Goal: Check status: Check status

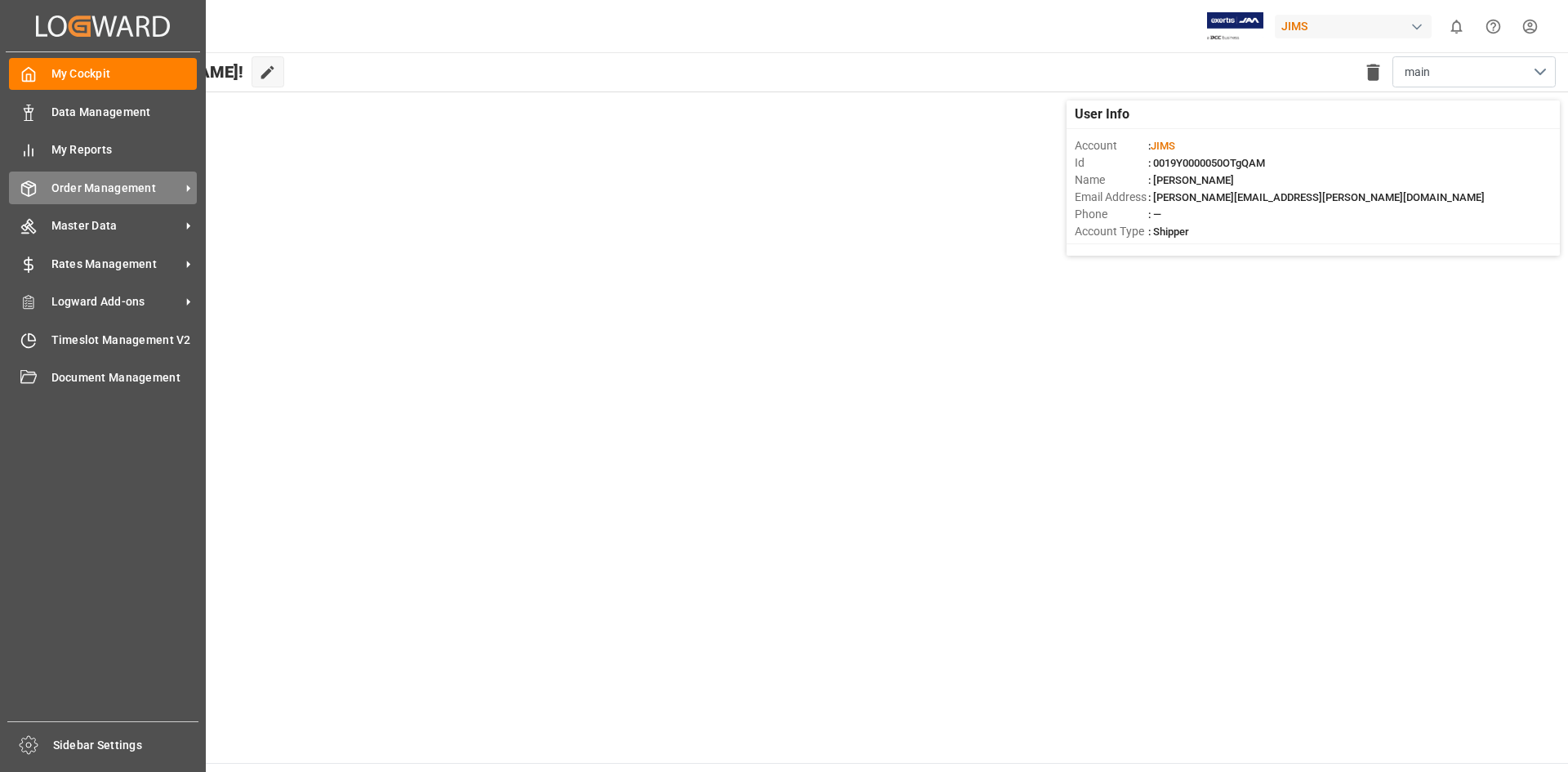
click at [115, 189] on span "Order Management" at bounding box center [115, 188] width 129 height 17
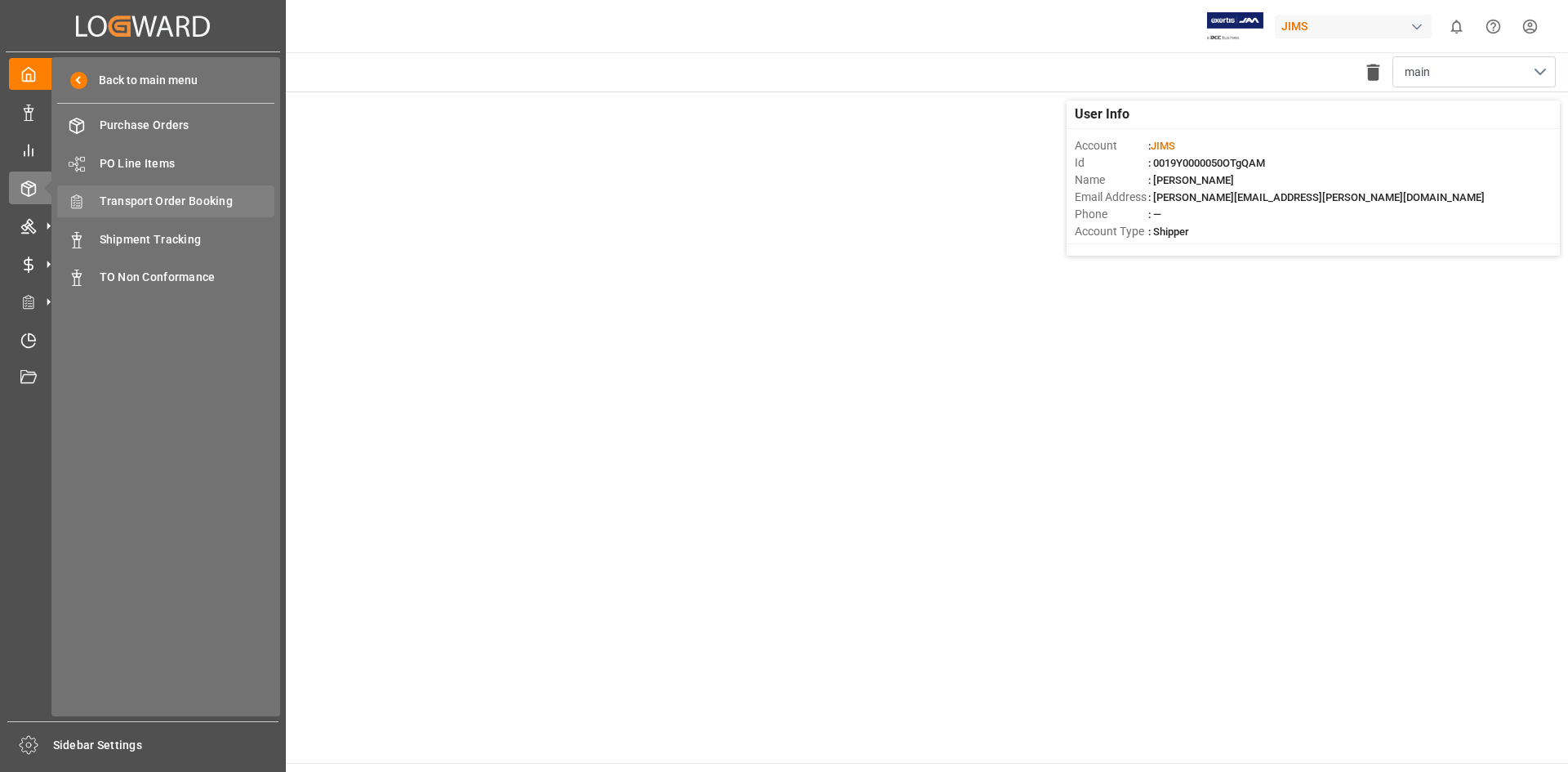
click at [173, 199] on span "Transport Order Booking" at bounding box center [187, 201] width 175 height 17
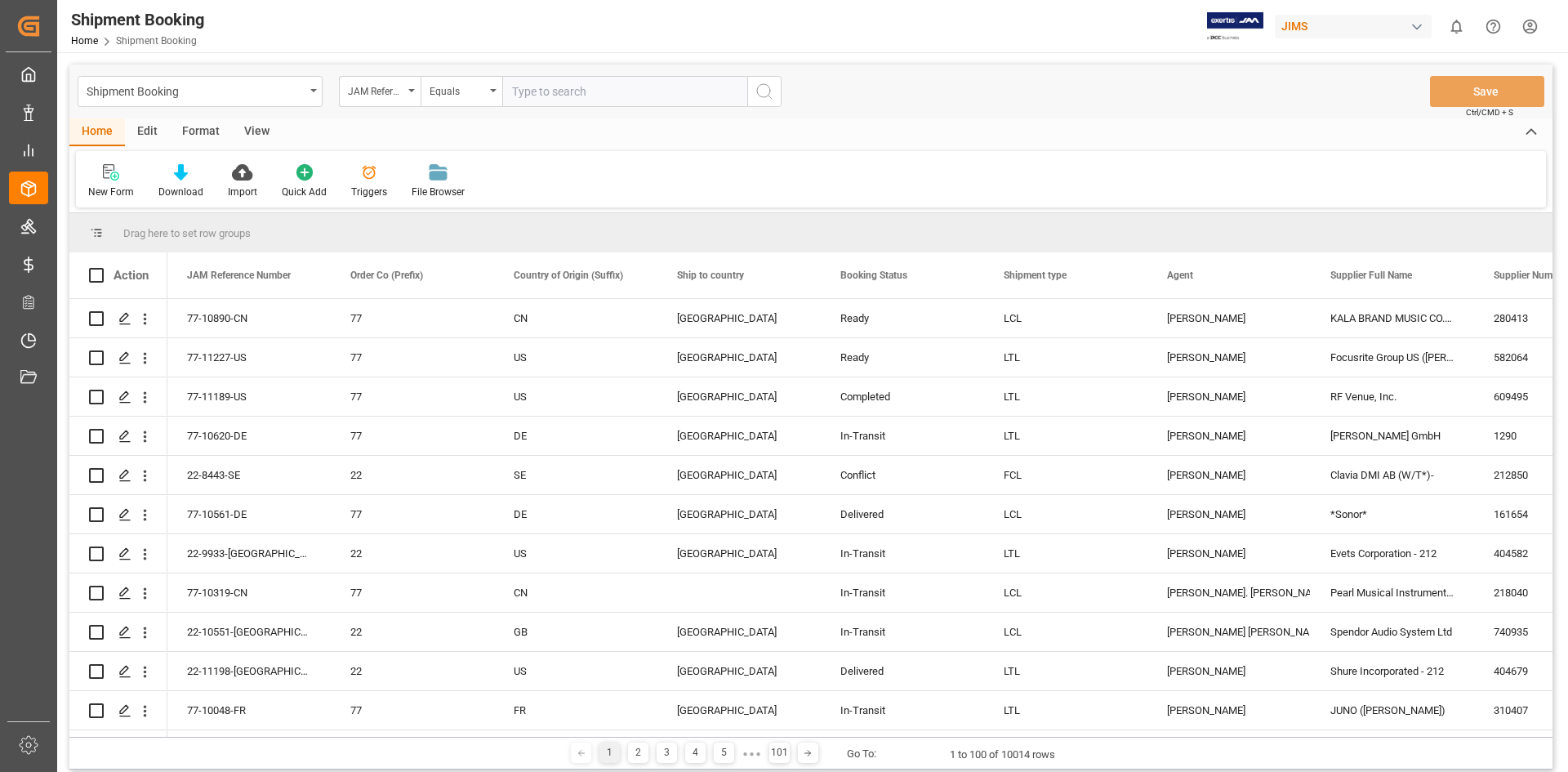
click at [549, 95] on input "text" at bounding box center [624, 92] width 245 height 31
type input "22-10829-cn"
click at [763, 83] on icon "search button" at bounding box center [764, 91] width 20 height 20
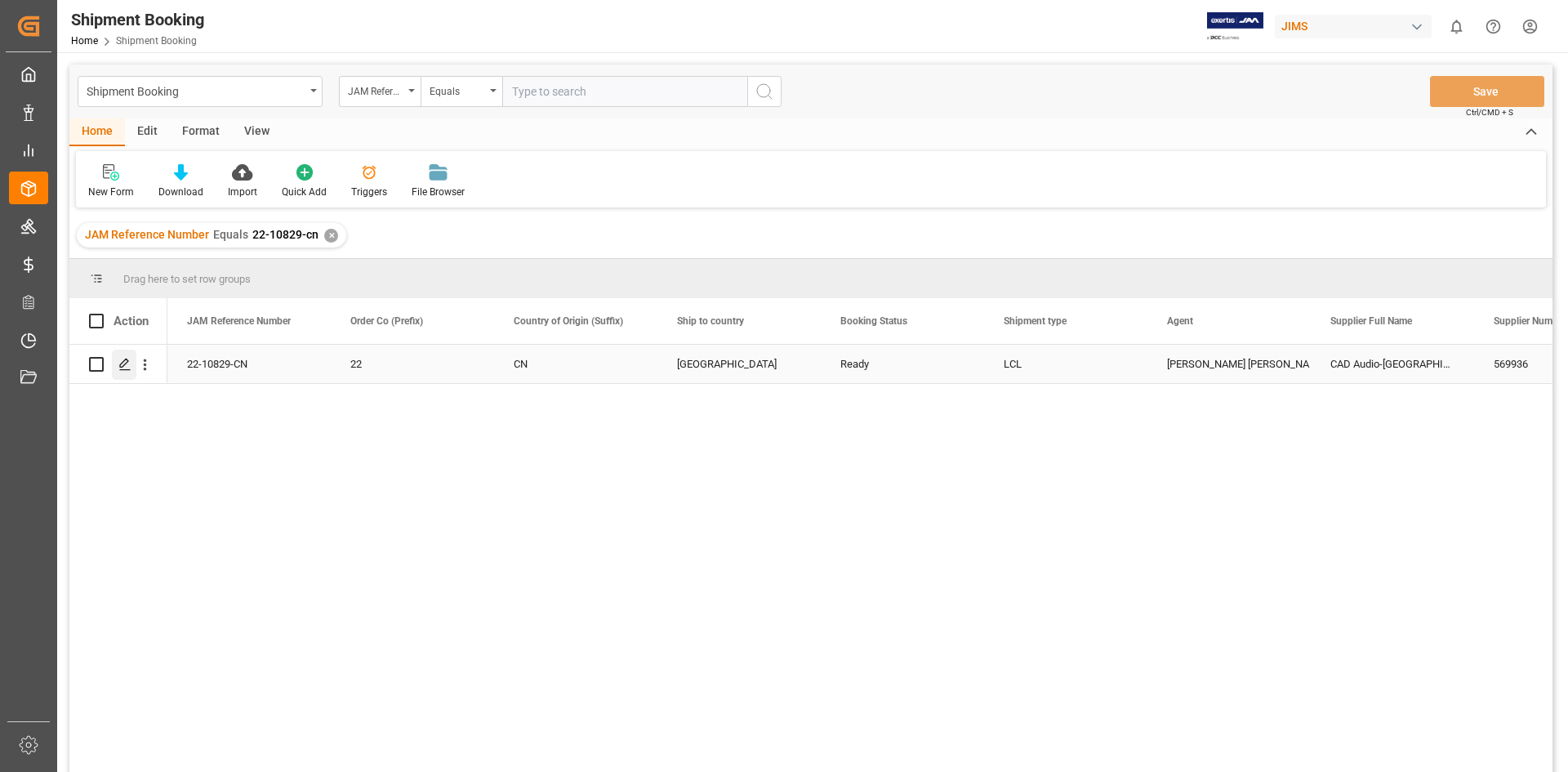
click at [123, 359] on icon "Press SPACE to select this row." at bounding box center [125, 363] width 13 height 13
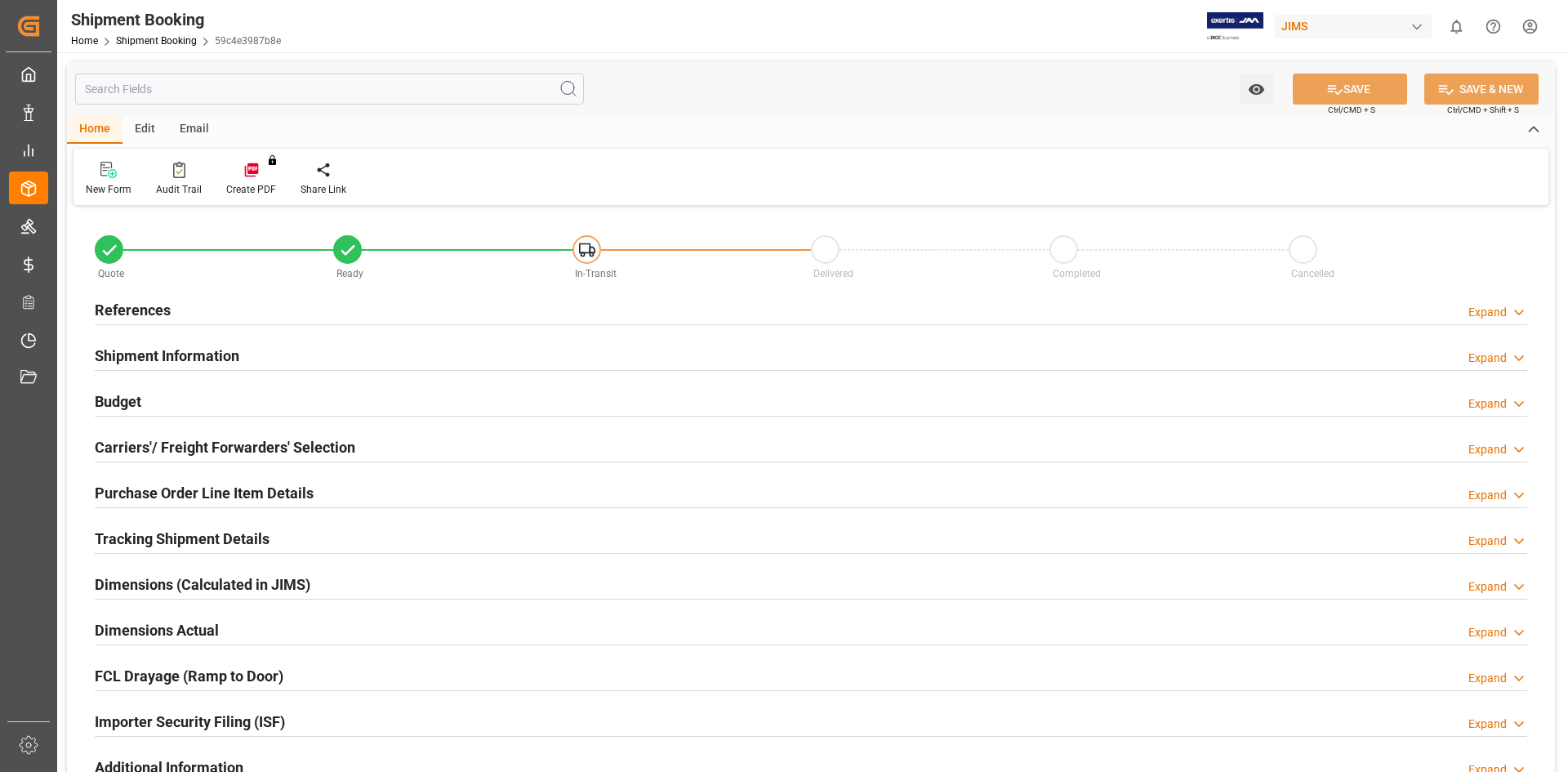
type input "5112.849"
type input "807.9"
type input "1900"
type input "13465"
click at [1044, 398] on icon at bounding box center [1519, 404] width 16 height 17
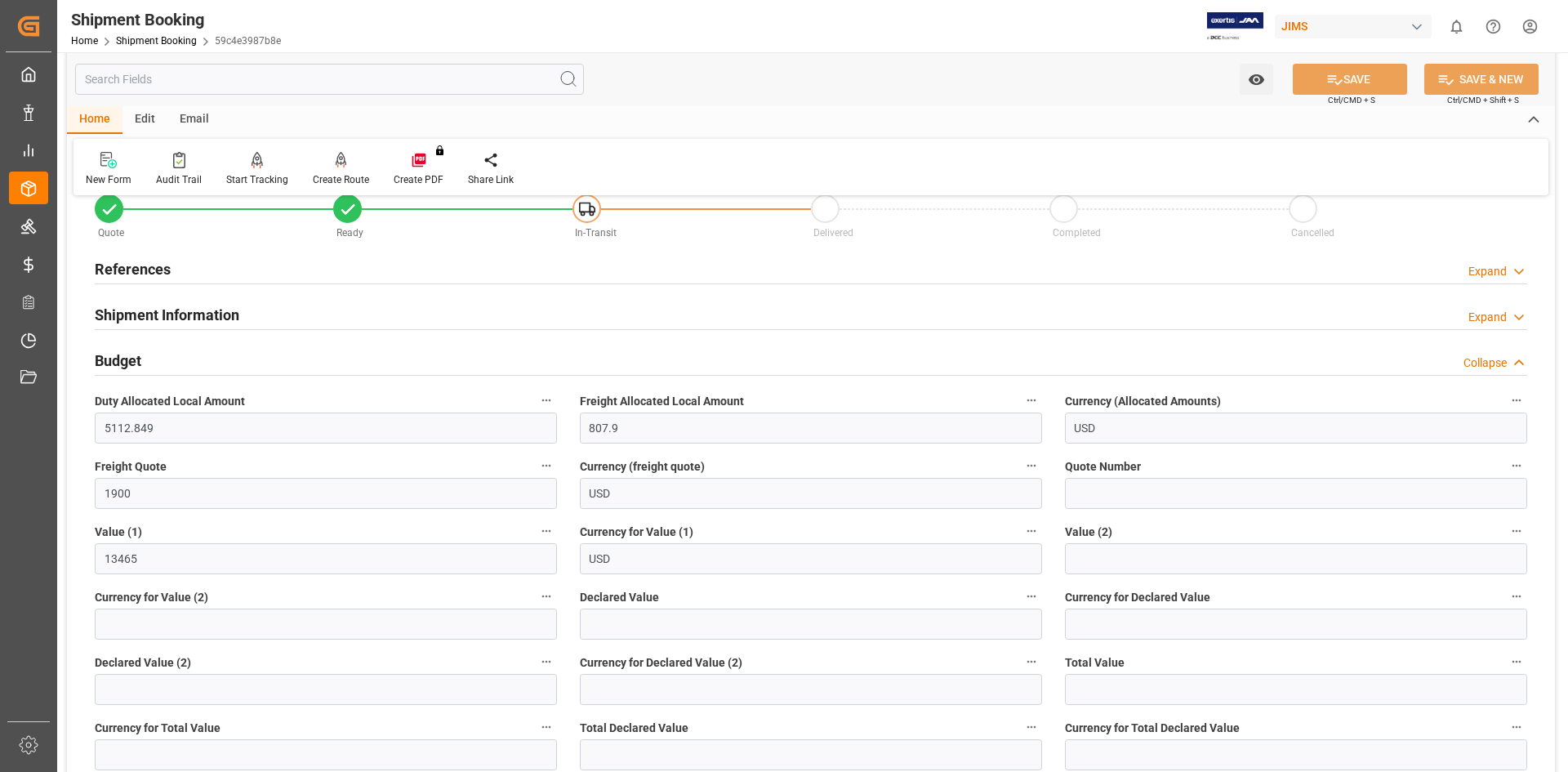
scroll to position [82, 0]
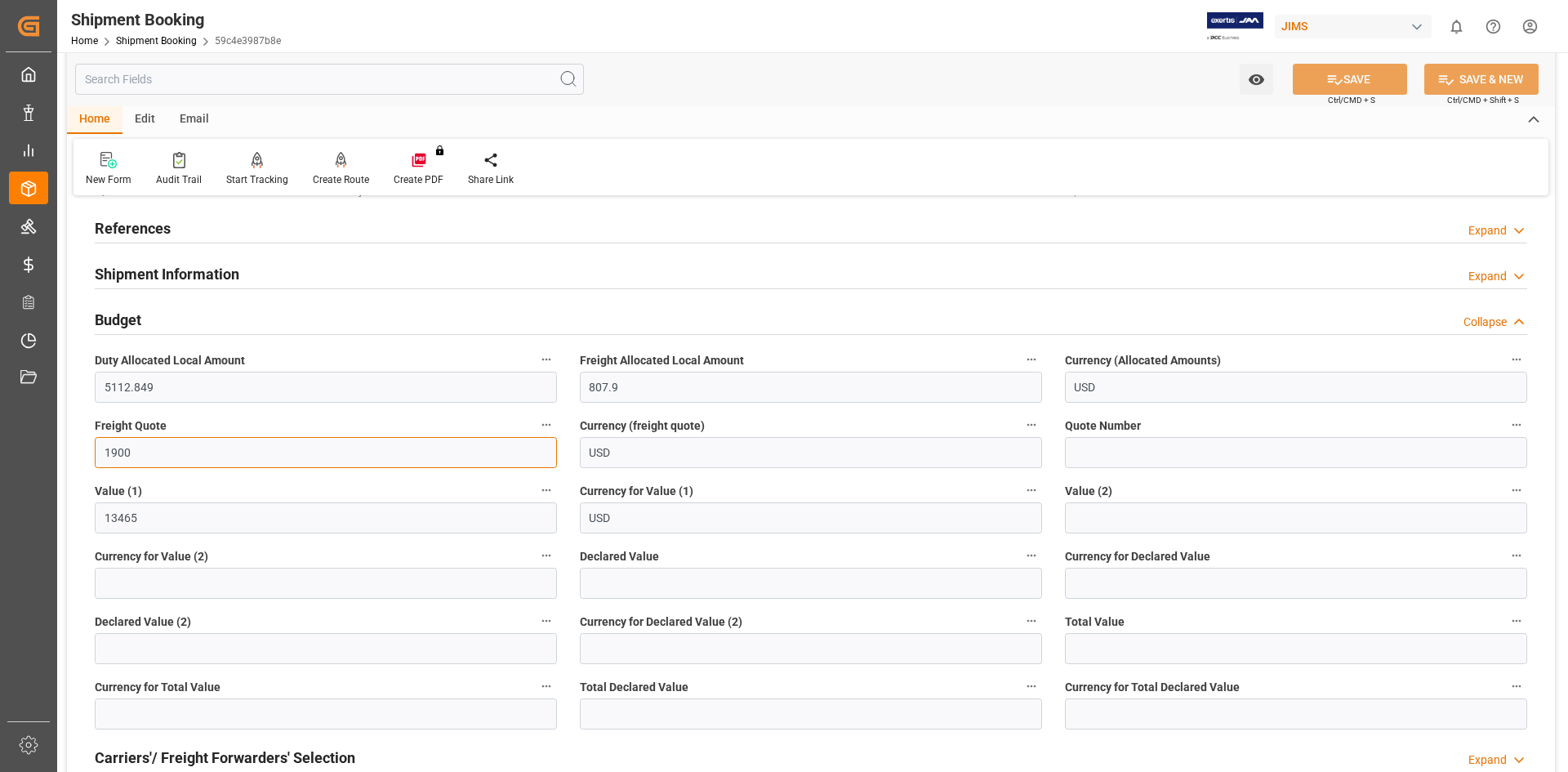
click at [148, 448] on input "1900" at bounding box center [325, 453] width 462 height 31
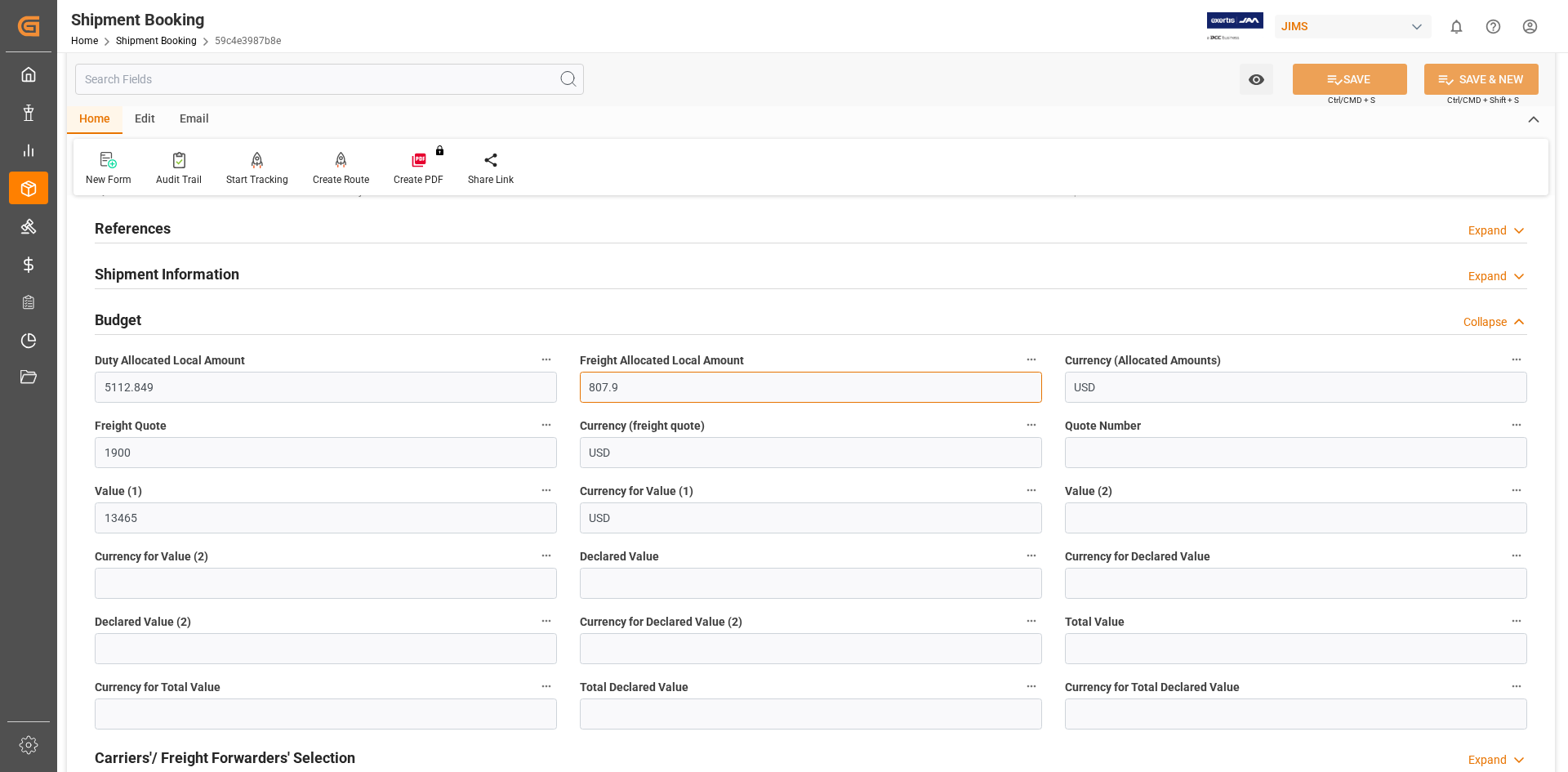
click at [636, 388] on input "807.9" at bounding box center [811, 387] width 462 height 31
click at [1044, 317] on icon at bounding box center [1519, 323] width 16 height 17
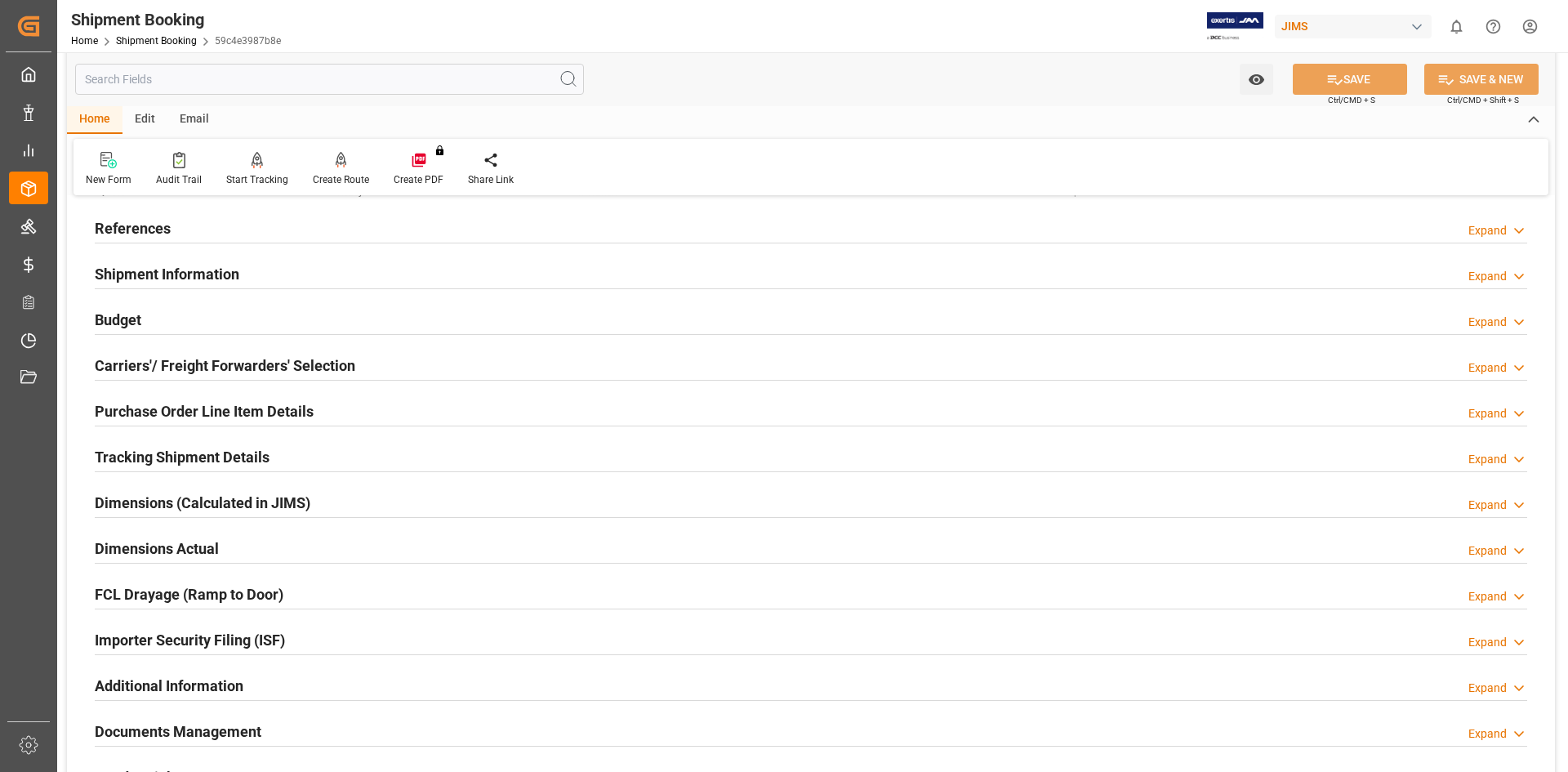
click at [575, 266] on div "Shipment Information Expand" at bounding box center [811, 273] width 1433 height 31
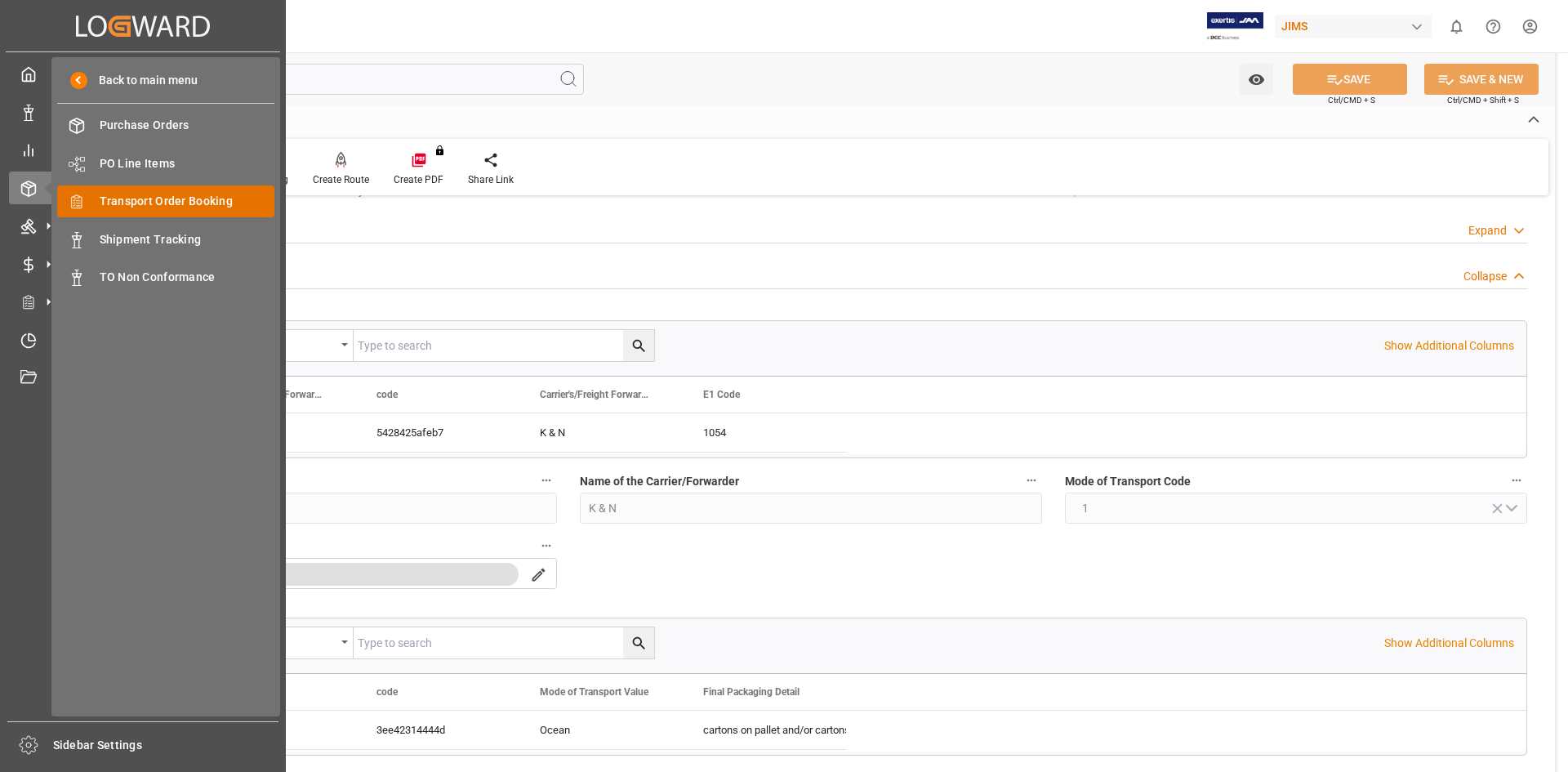
click at [156, 197] on span "Transport Order Booking" at bounding box center [187, 201] width 175 height 17
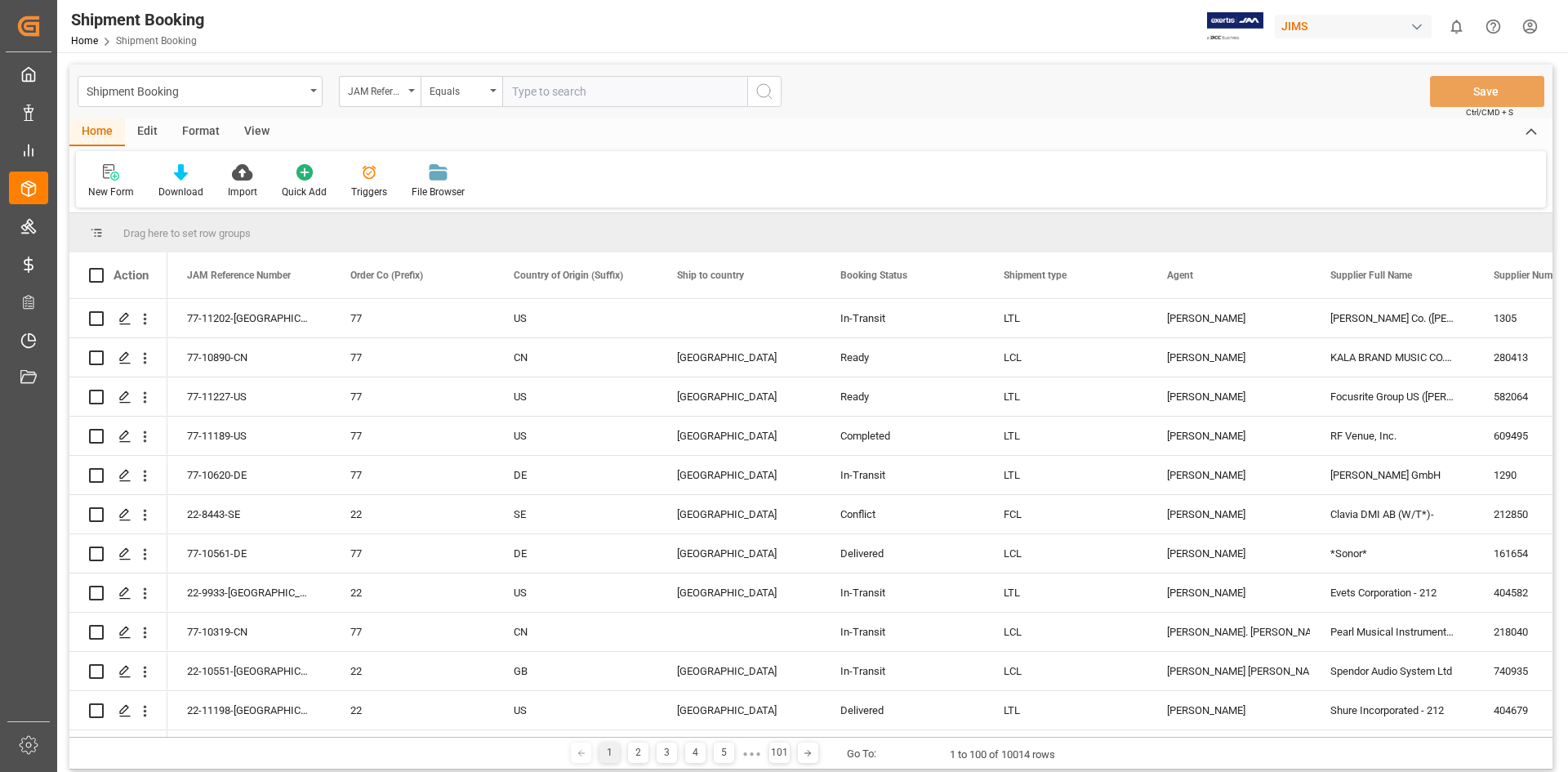
click at [525, 91] on input "text" at bounding box center [624, 92] width 245 height 31
type input "77-11095-RO"
click at [757, 91] on circle "search button" at bounding box center [763, 90] width 13 height 13
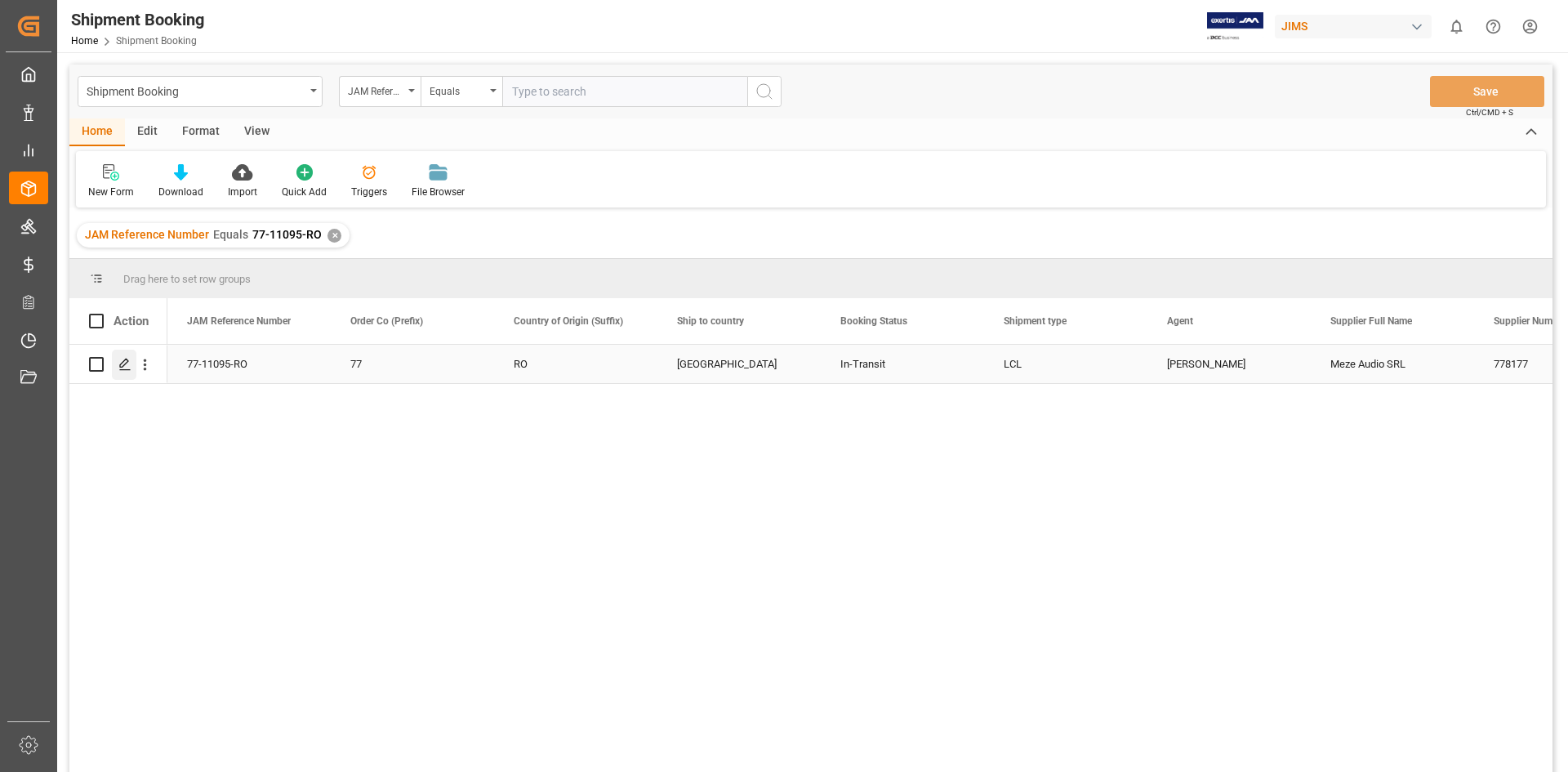
click at [118, 358] on div "Press SPACE to select this row." at bounding box center [124, 364] width 24 height 30
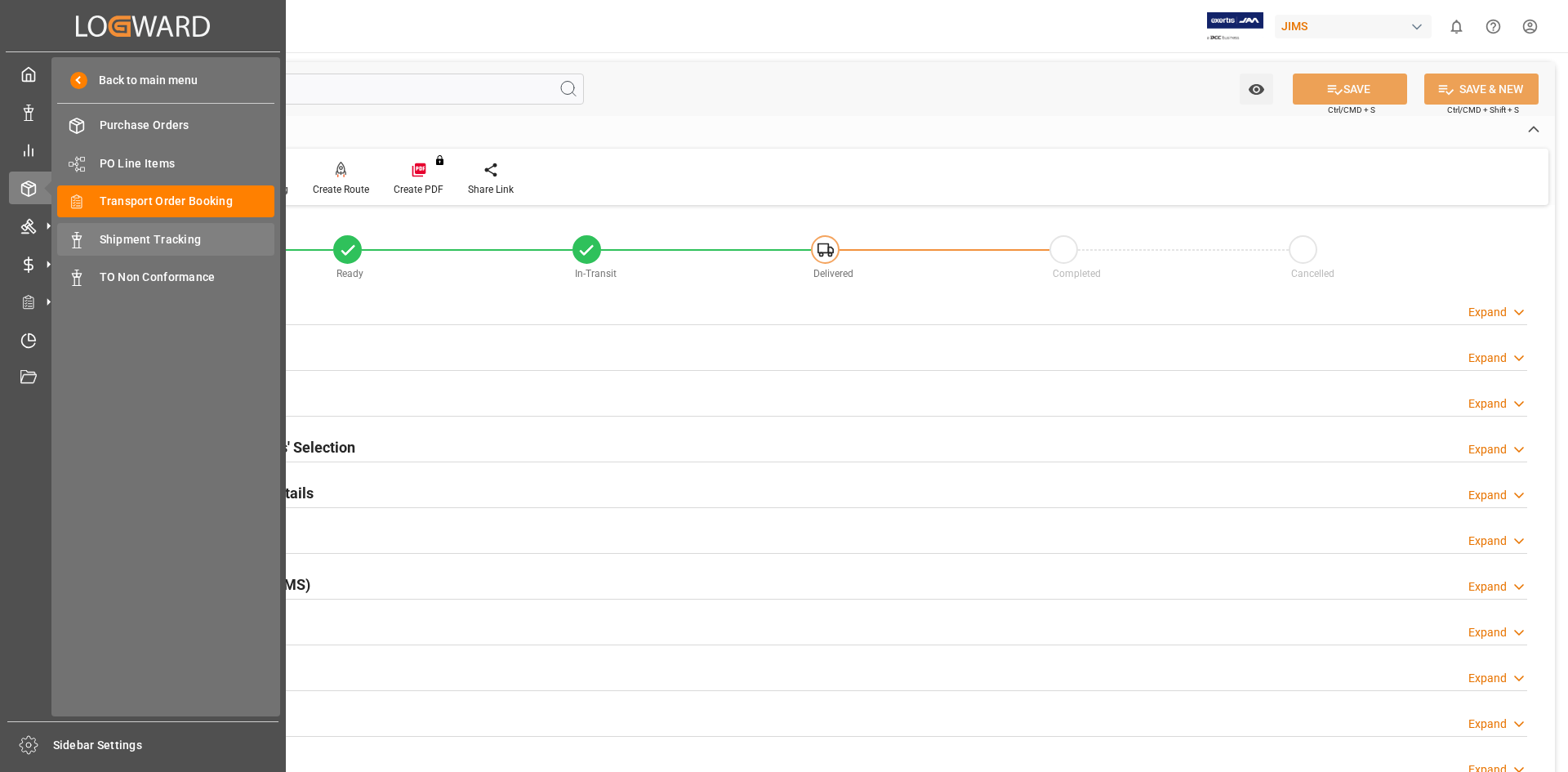
click at [121, 242] on span "Shipment Tracking" at bounding box center [187, 239] width 175 height 17
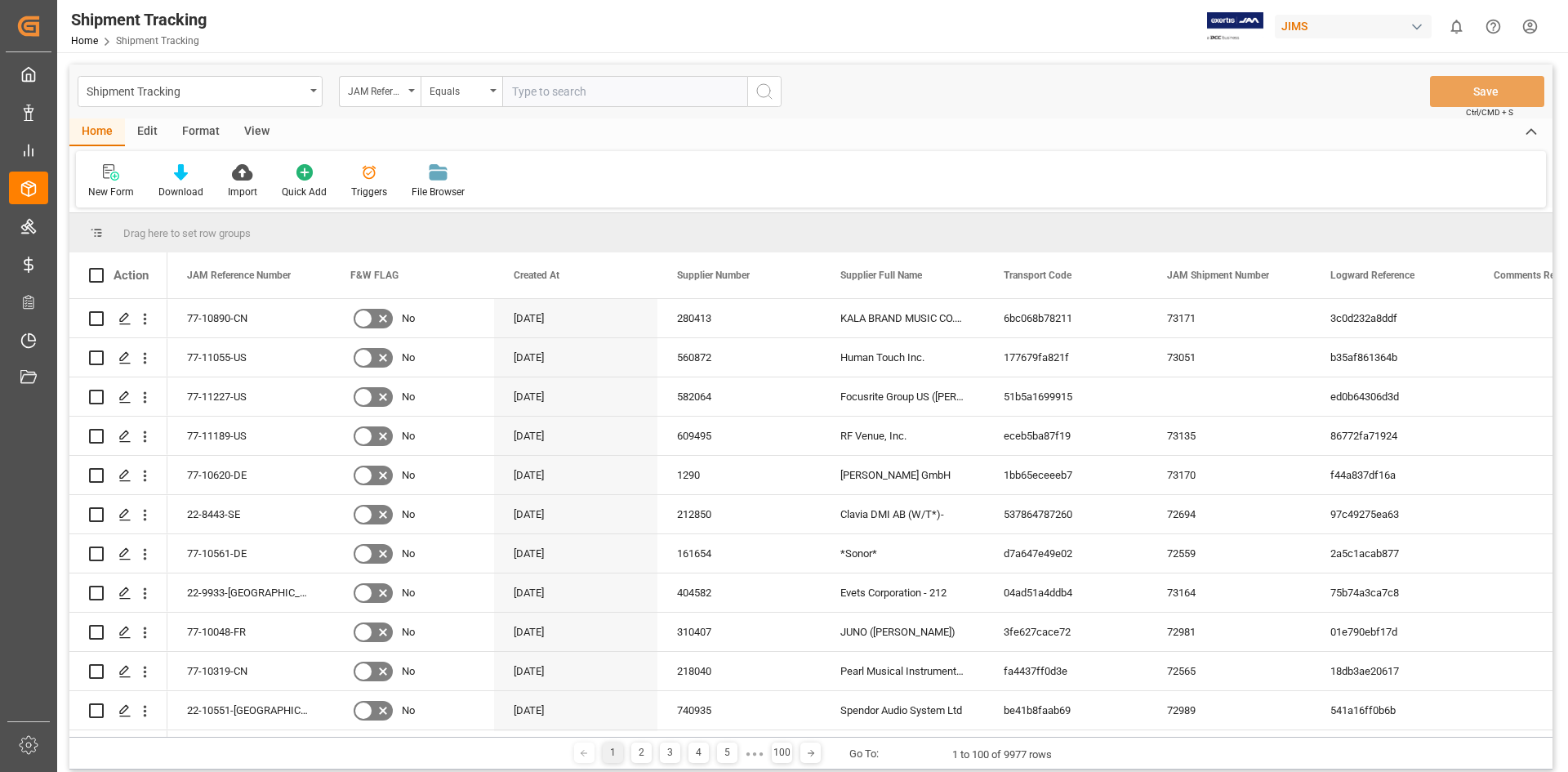
click at [564, 91] on input "text" at bounding box center [624, 92] width 245 height 31
type input "77-11095-RO"
click at [776, 93] on button "search button" at bounding box center [765, 92] width 35 height 31
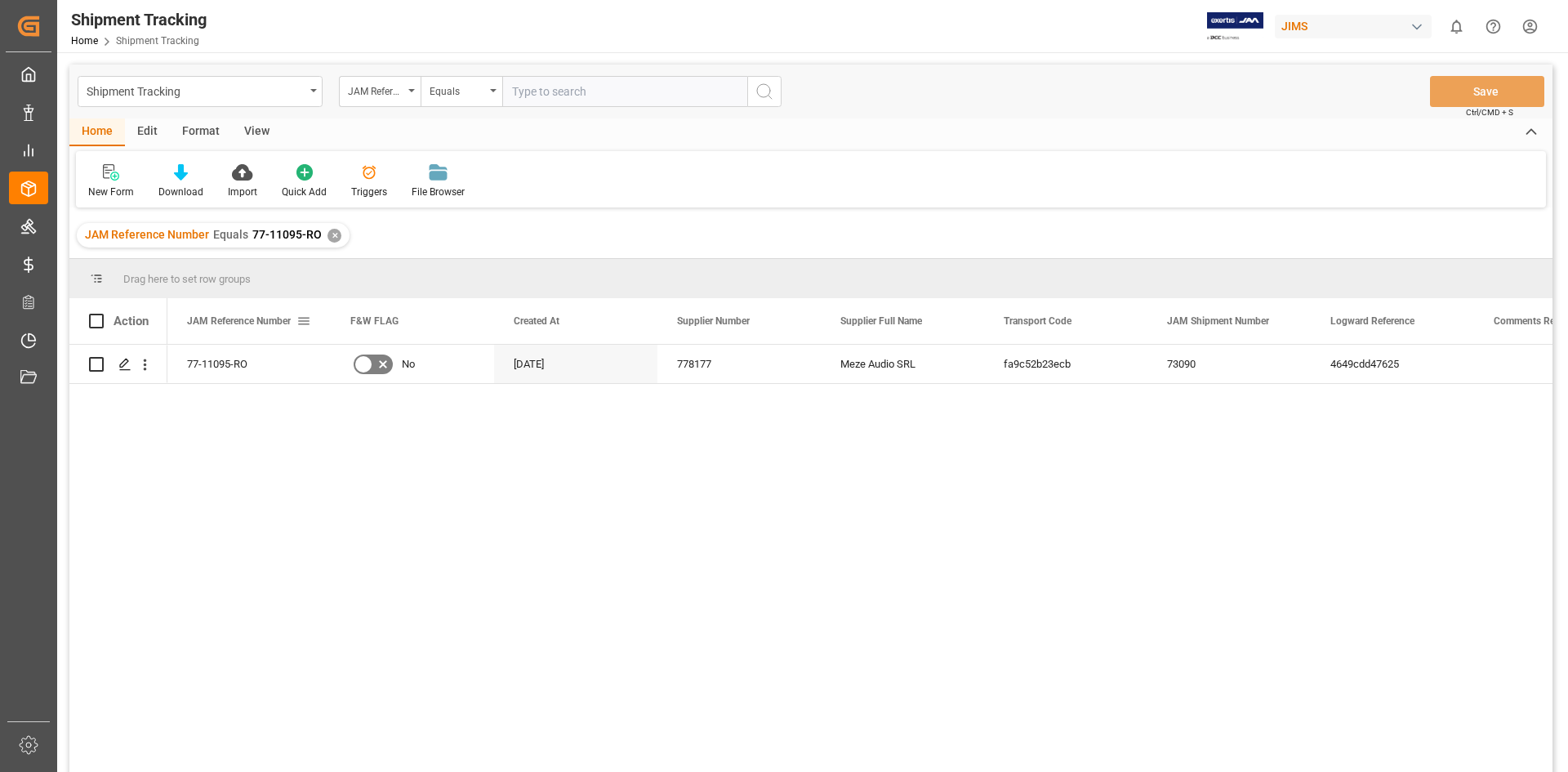
click at [301, 321] on span at bounding box center [304, 321] width 15 height 15
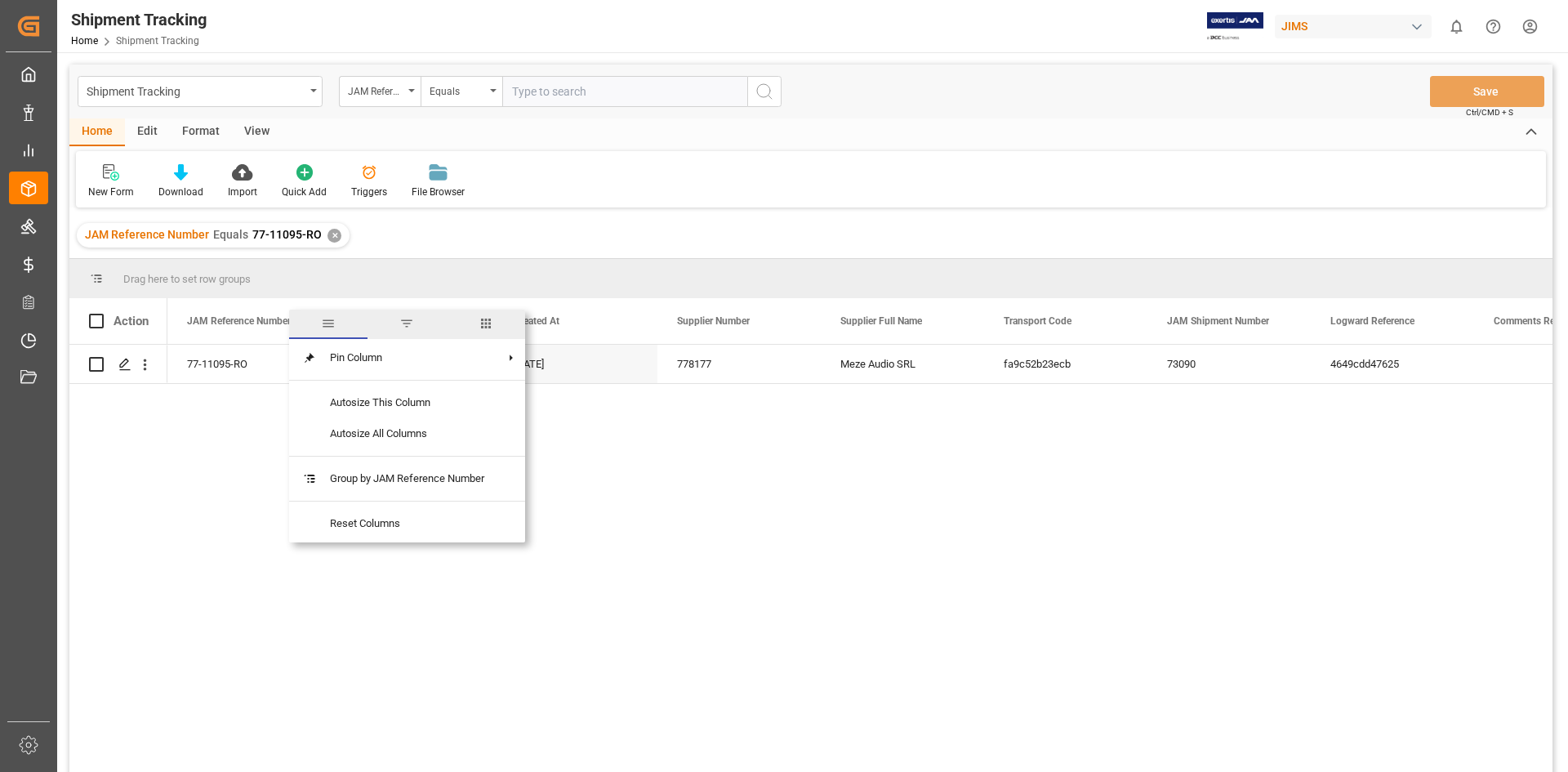
click at [487, 324] on span "columns" at bounding box center [486, 323] width 15 height 15
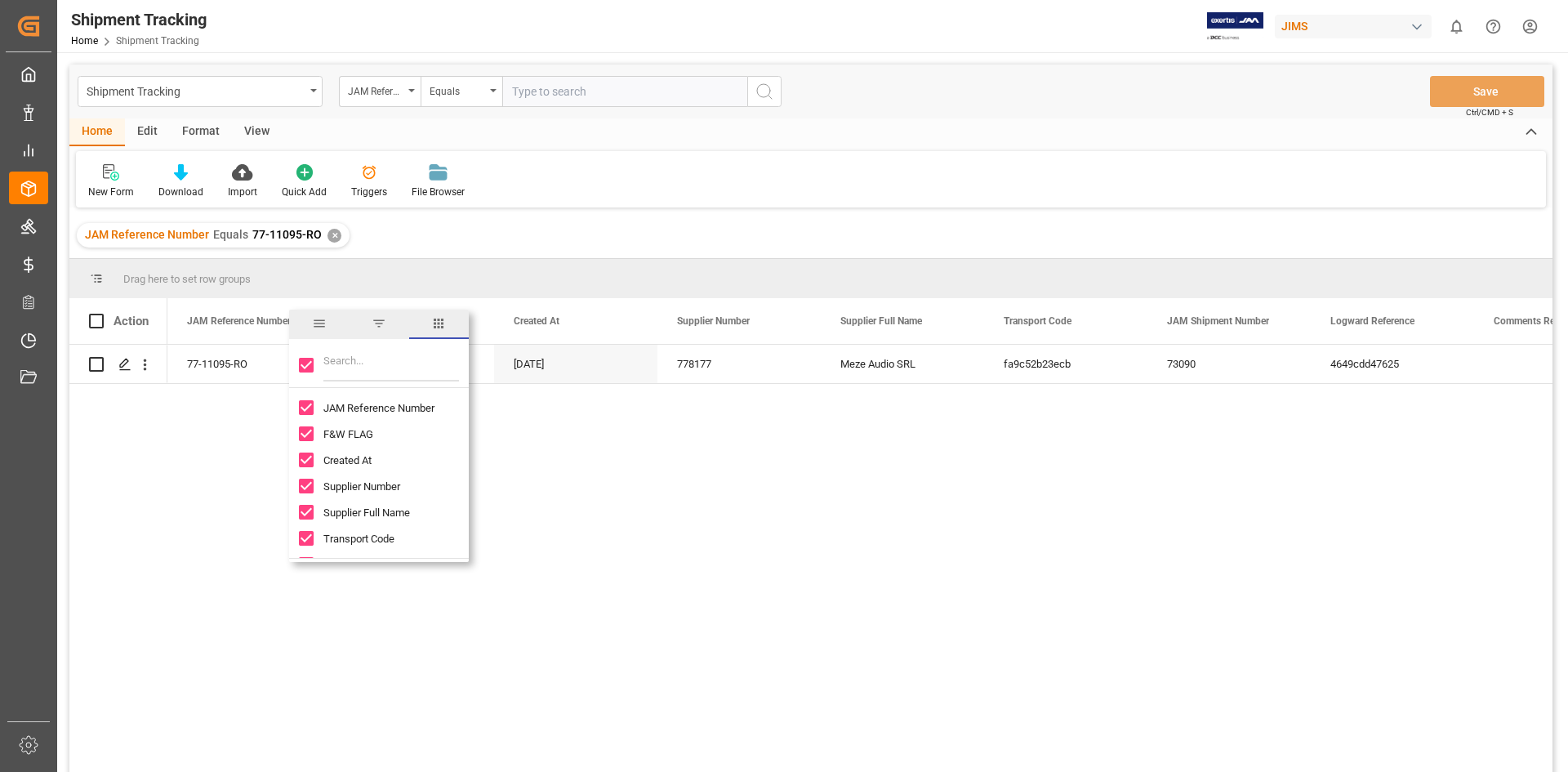
click at [307, 365] on input "Toggle Select All Columns" at bounding box center [306, 364] width 15 height 15
checkbox input "false"
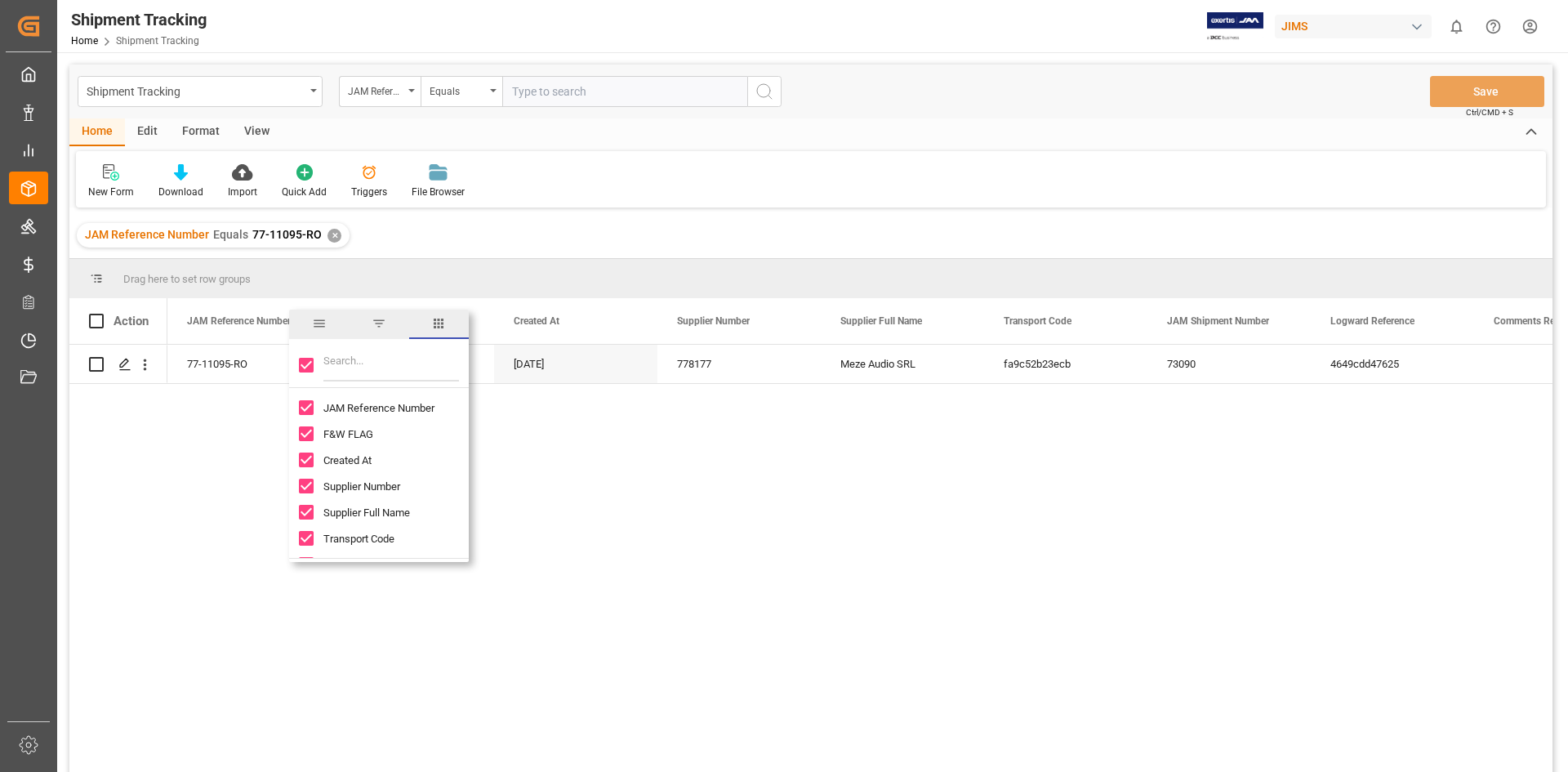
checkbox input "false"
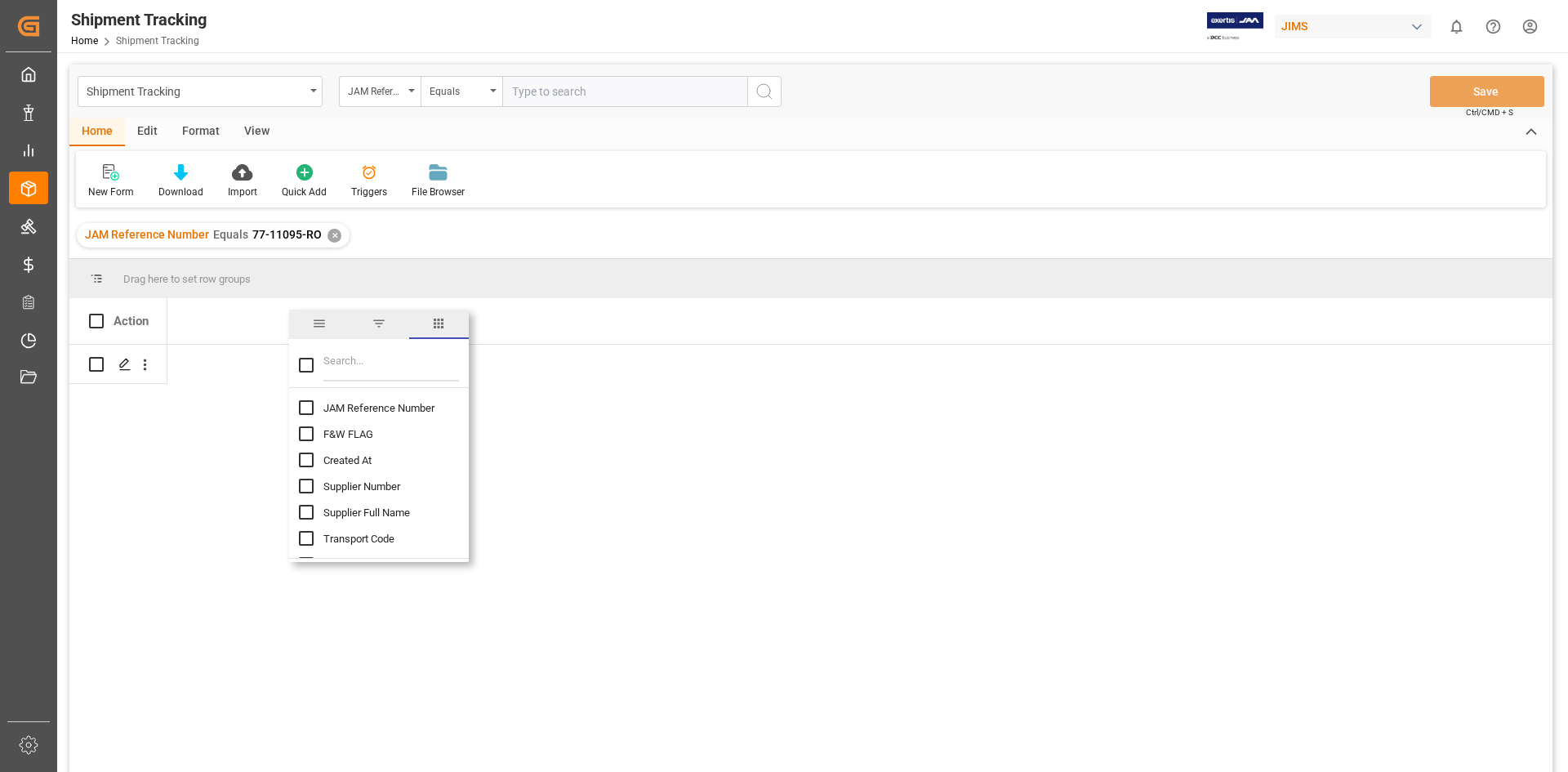
click at [345, 377] on input "Filter Columns Input" at bounding box center [391, 365] width 135 height 33
type input "eta"
click at [312, 407] on input "ETA Port of Discharge (Destination) column toggle visibility (hidden)" at bounding box center [306, 407] width 15 height 15
checkbox input "true"
checkbox input "false"
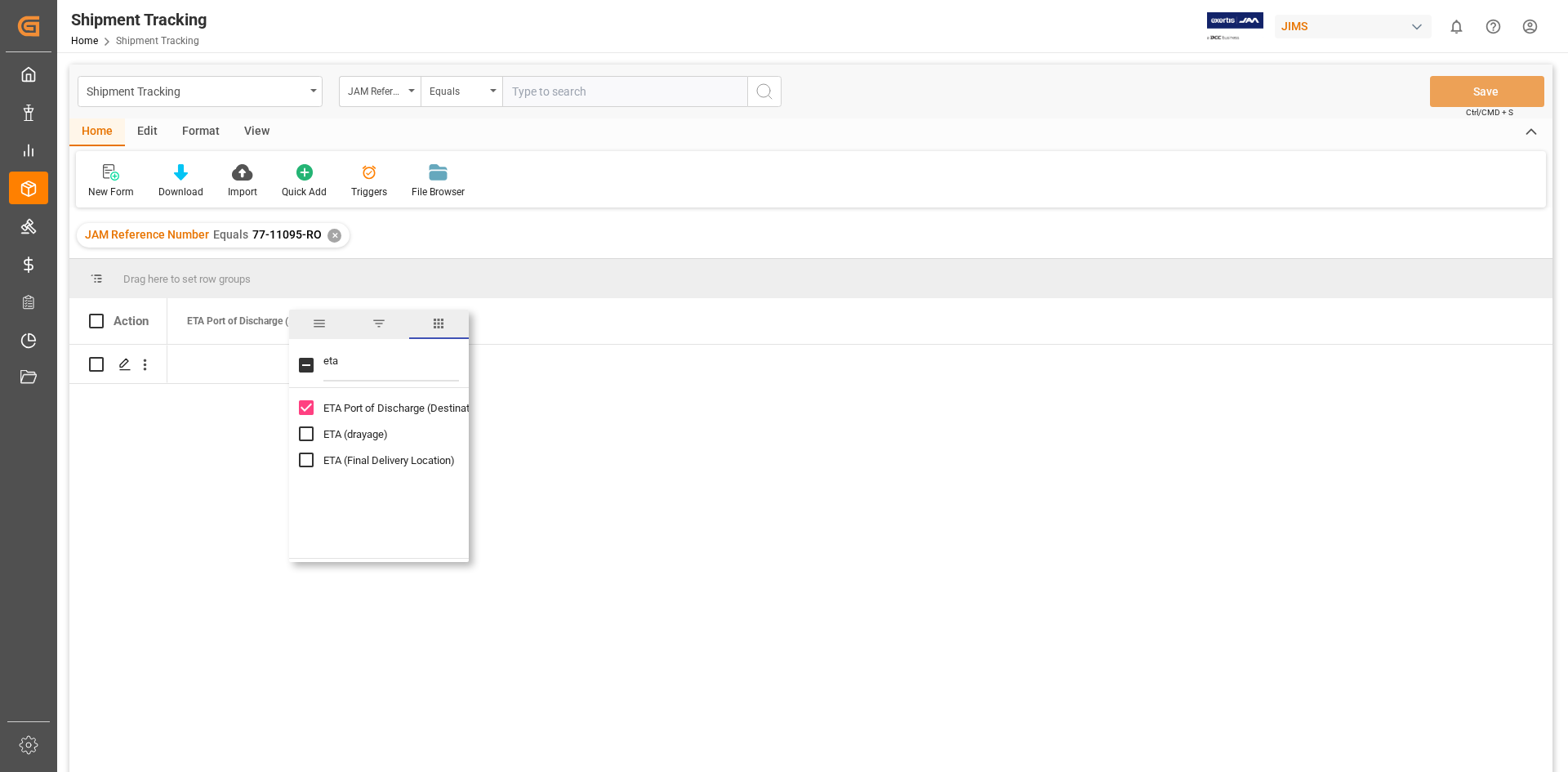
click at [310, 432] on input "ETA (drayage) column toggle visibility (hidden)" at bounding box center [306, 434] width 15 height 15
checkbox input "true"
click at [304, 463] on input "ETA (Final Delivery Location) column toggle visibility (hidden)" at bounding box center [306, 460] width 15 height 15
checkbox input "true"
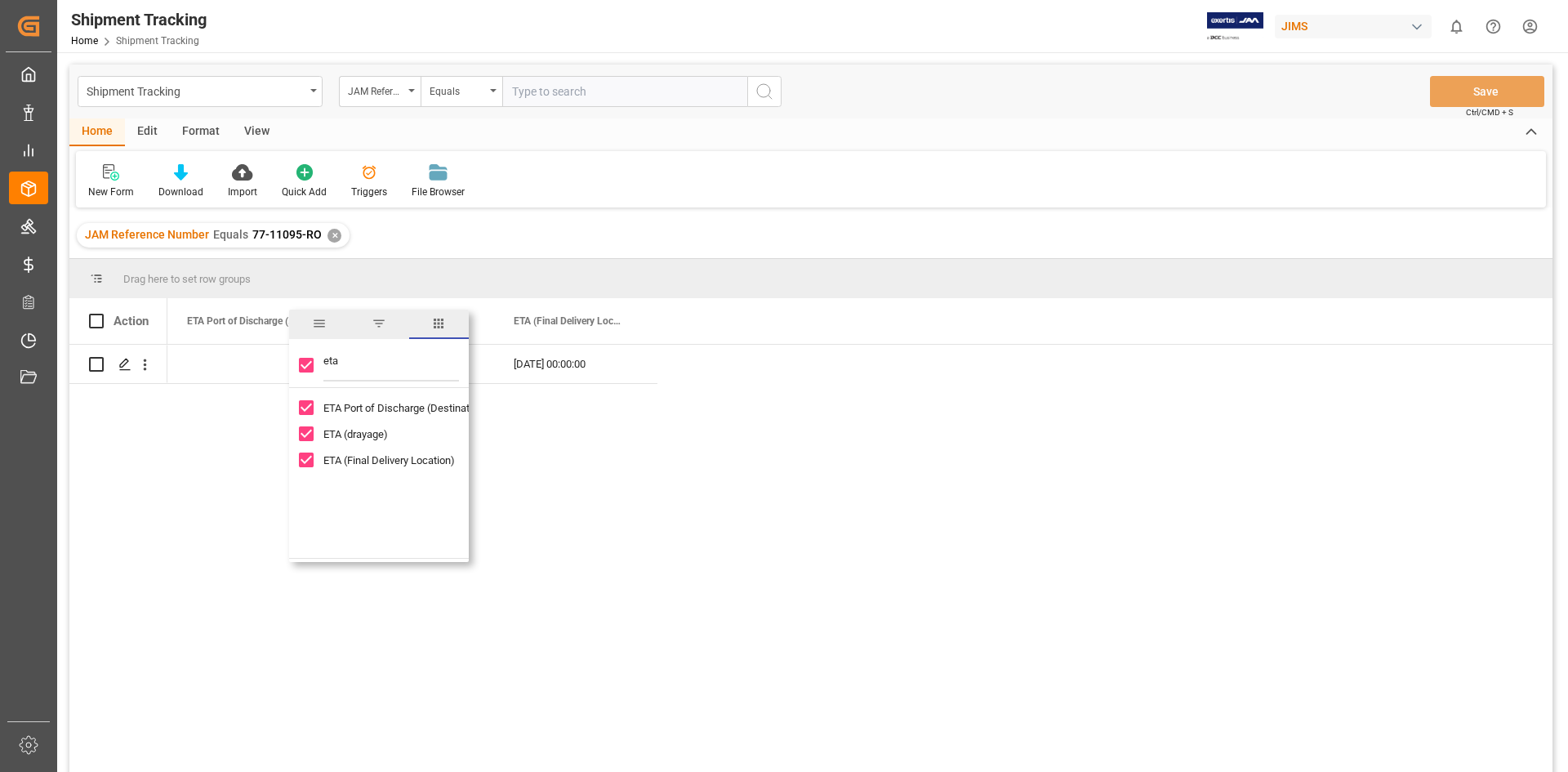
click at [594, 477] on div "[DATE] 00:00:00" at bounding box center [859, 563] width 1385 height 438
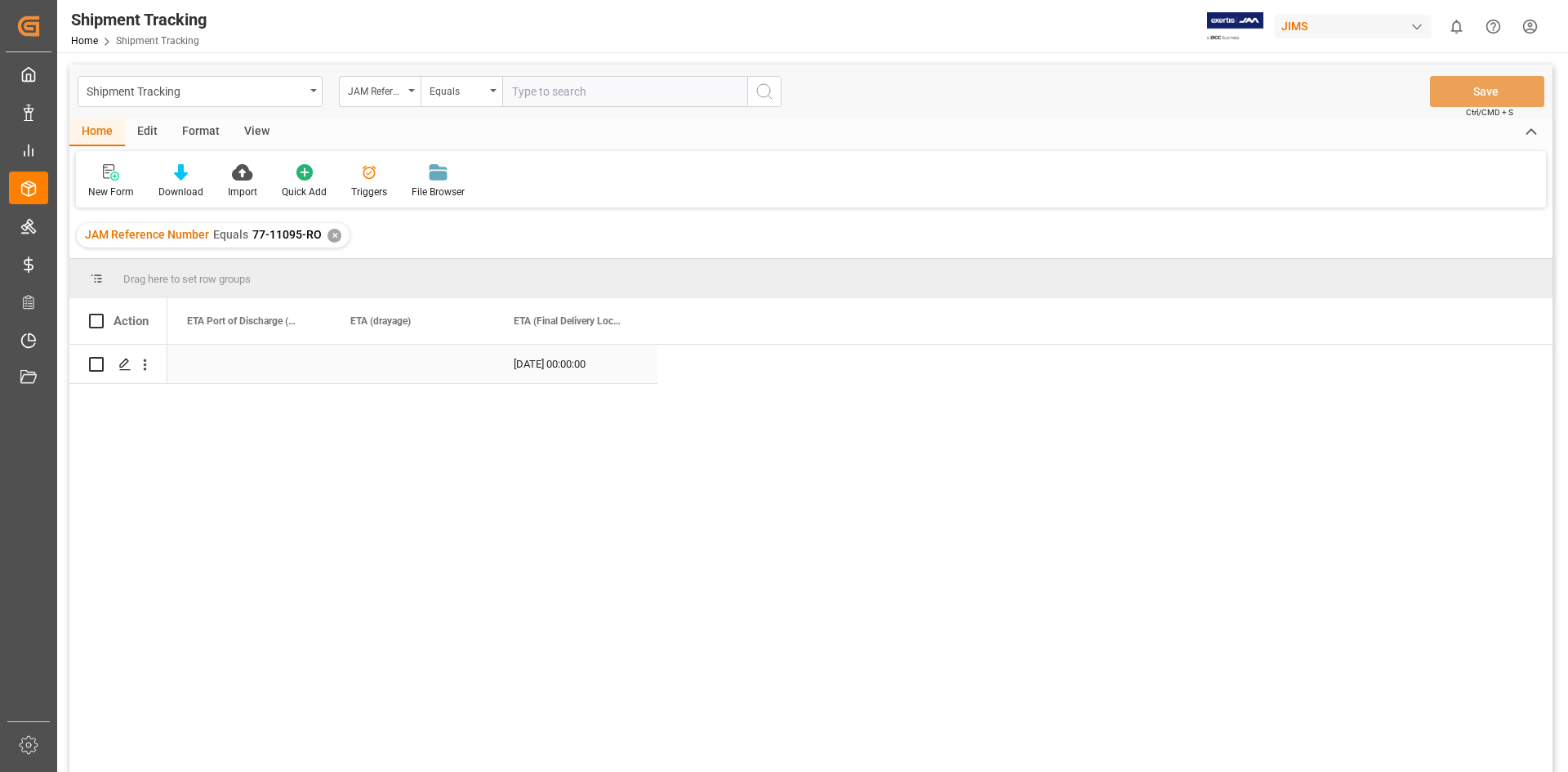
click at [559, 375] on div "[DATE] 00:00:00" at bounding box center [576, 363] width 163 height 38
